Goal: Information Seeking & Learning: Learn about a topic

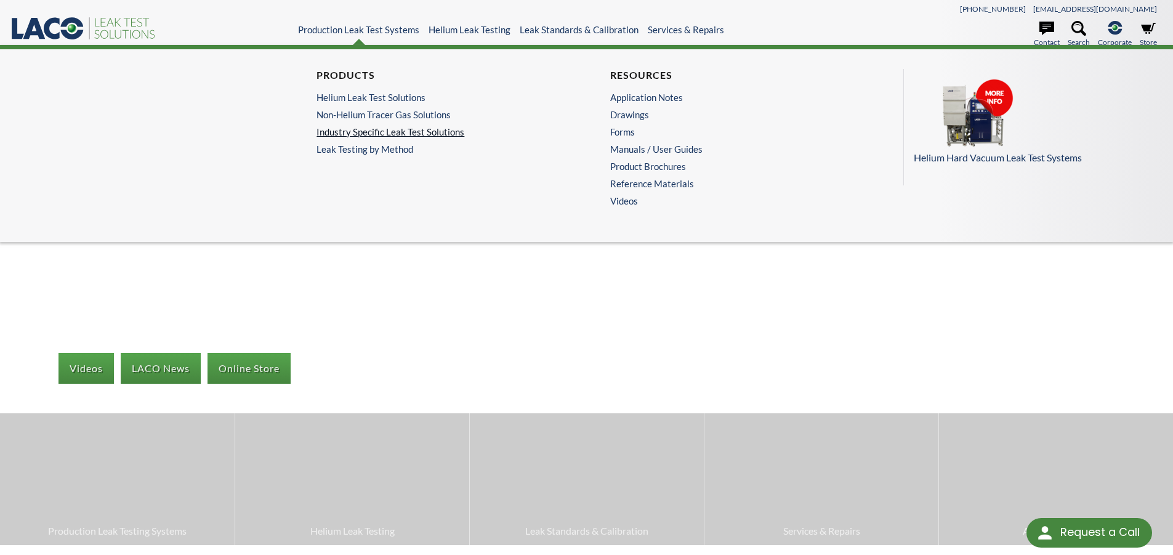
click at [359, 135] on link "Industry Specific Leak Test Solutions" at bounding box center [437, 131] width 240 height 11
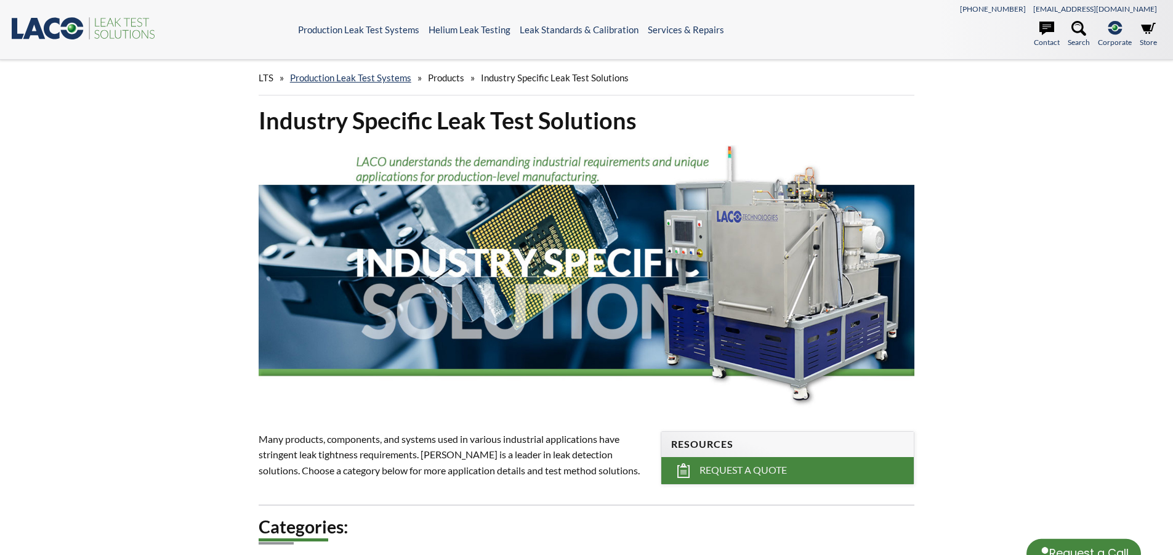
select select "Language Translate Widget"
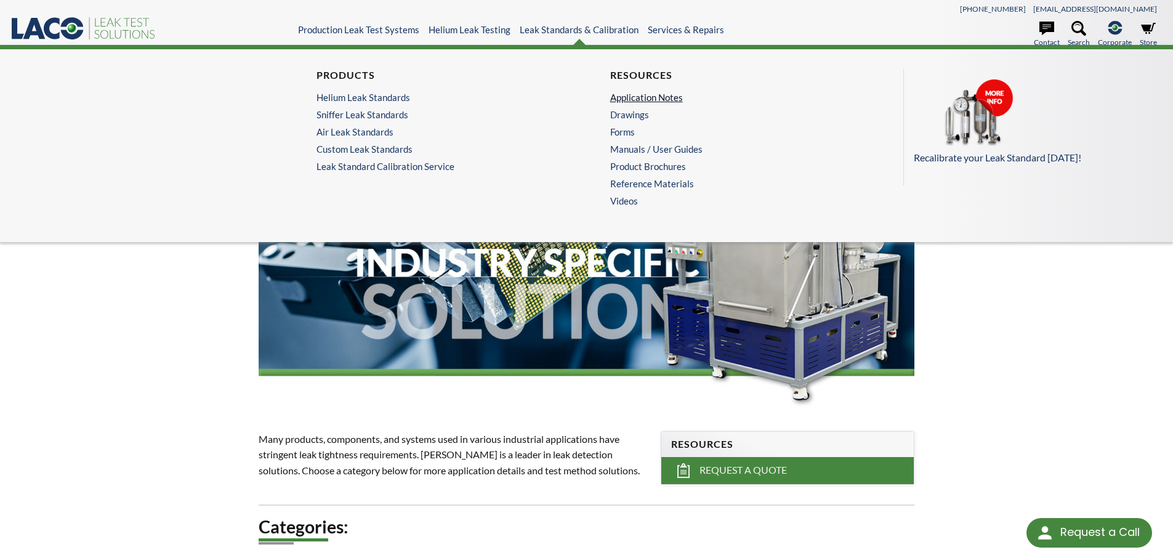
click at [638, 97] on link "Application Notes" at bounding box center [730, 97] width 240 height 11
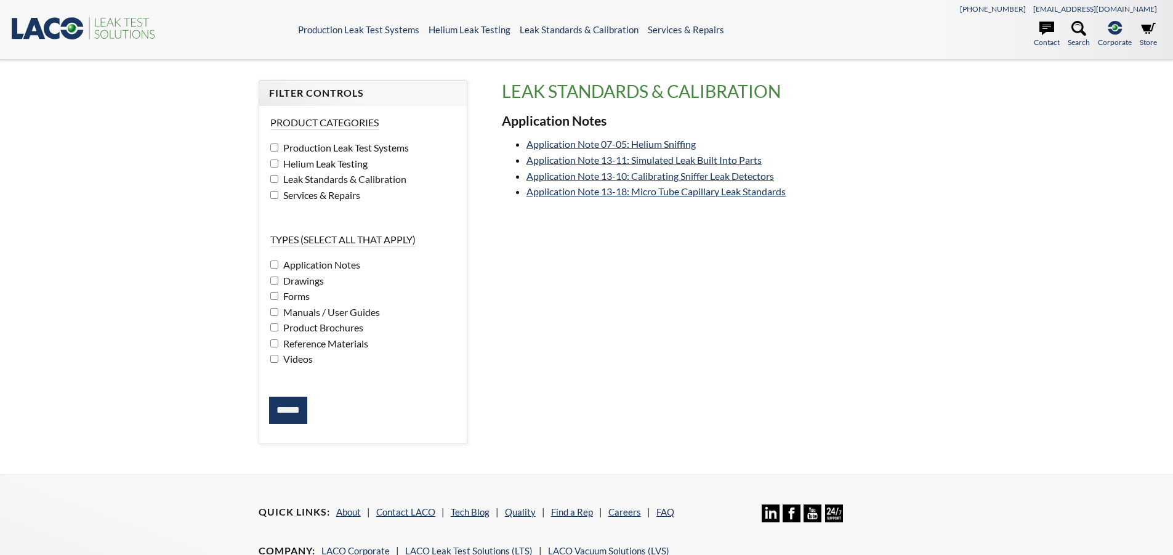
select select "Language Translate Widget"
